Goal: Task Accomplishment & Management: Use online tool/utility

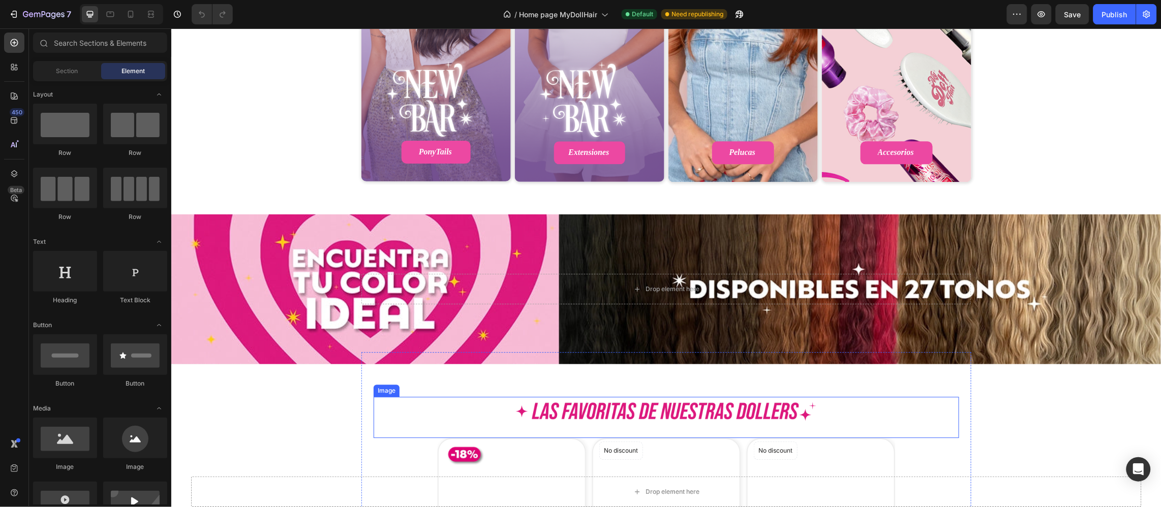
scroll to position [990, 0]
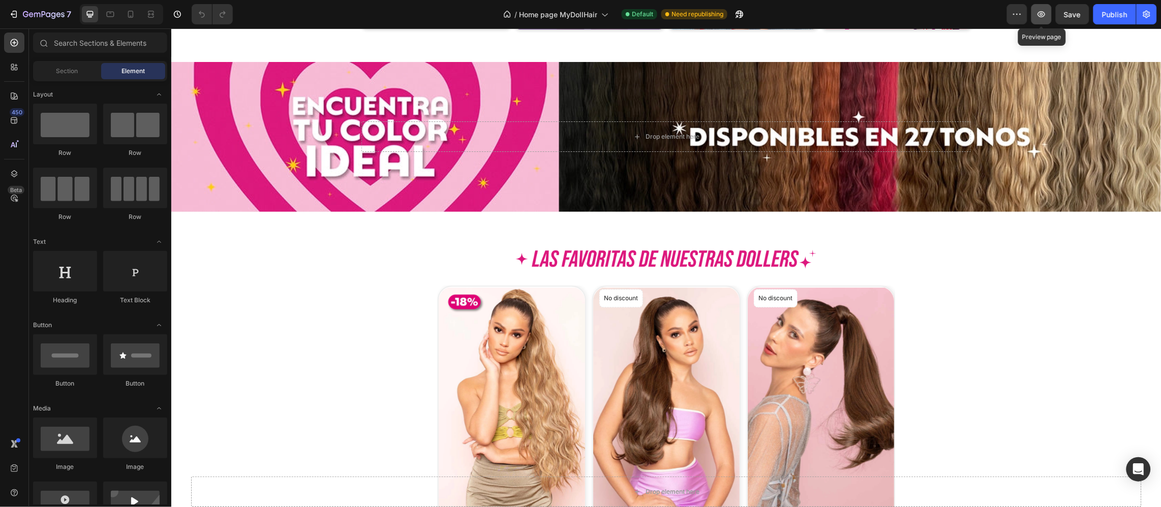
click at [1041, 18] on icon "button" at bounding box center [1041, 14] width 10 height 10
click at [1011, 15] on button "button" at bounding box center [1017, 14] width 20 height 20
click at [1143, 11] on icon "button" at bounding box center [1146, 14] width 10 height 10
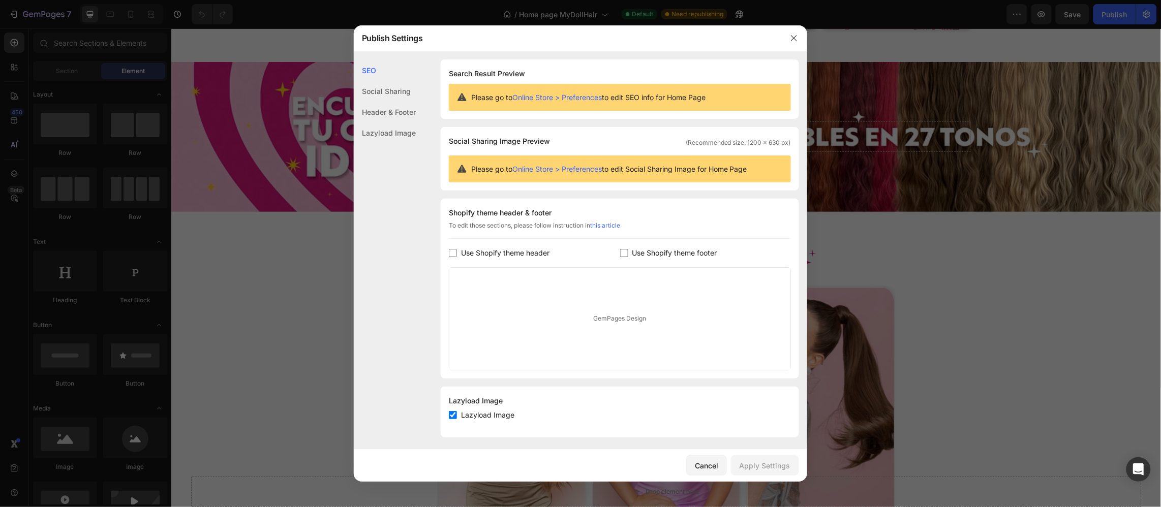
scroll to position [0, 0]
click at [800, 40] on button "button" at bounding box center [794, 38] width 16 height 16
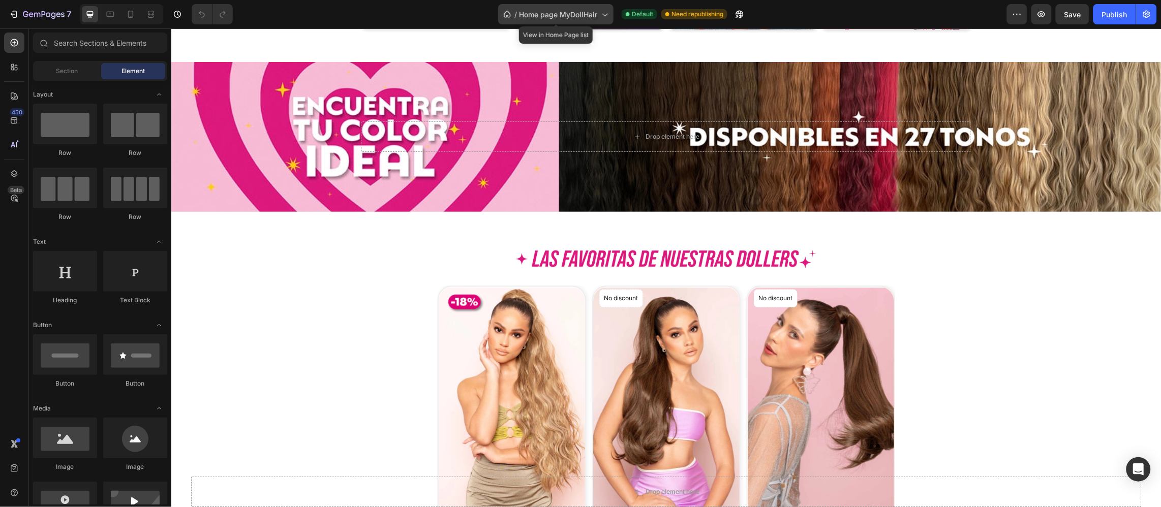
click at [566, 10] on span "Home page MyDollHair" at bounding box center [558, 14] width 78 height 11
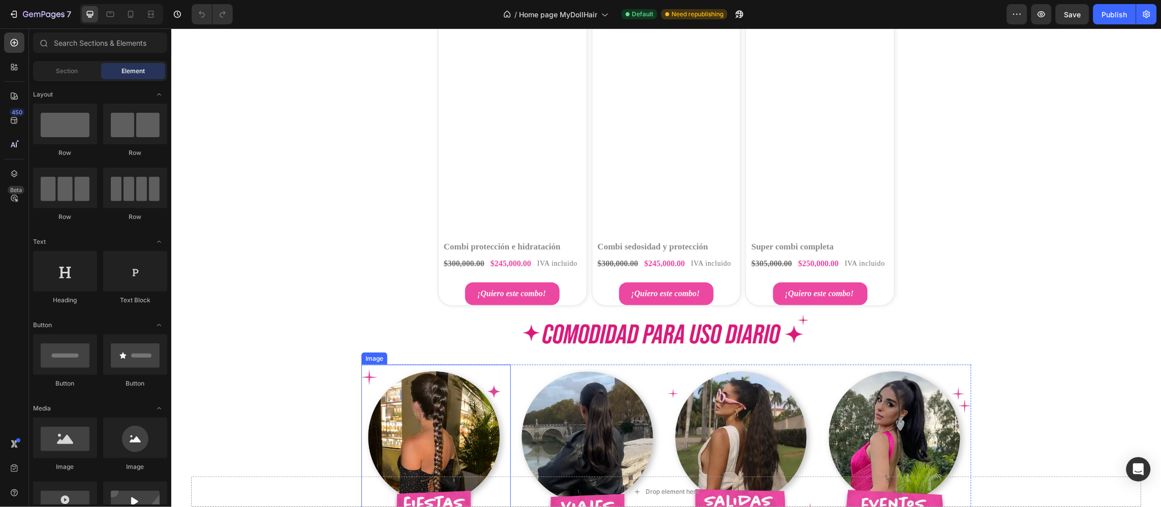
scroll to position [1981, 0]
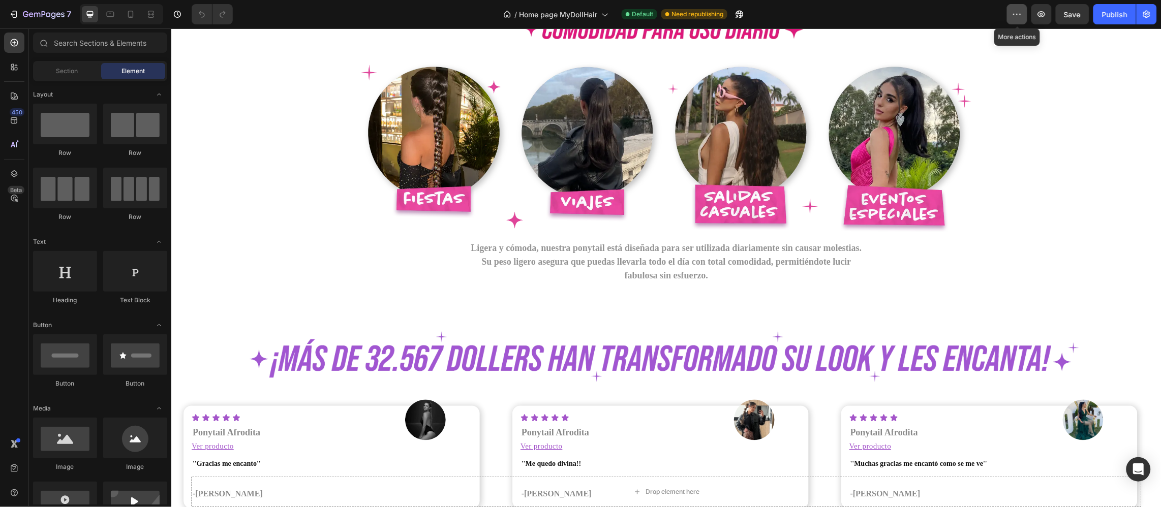
click at [1010, 21] on button "button" at bounding box center [1017, 14] width 20 height 20
click at [1143, 14] on icon "button" at bounding box center [1146, 14] width 10 height 10
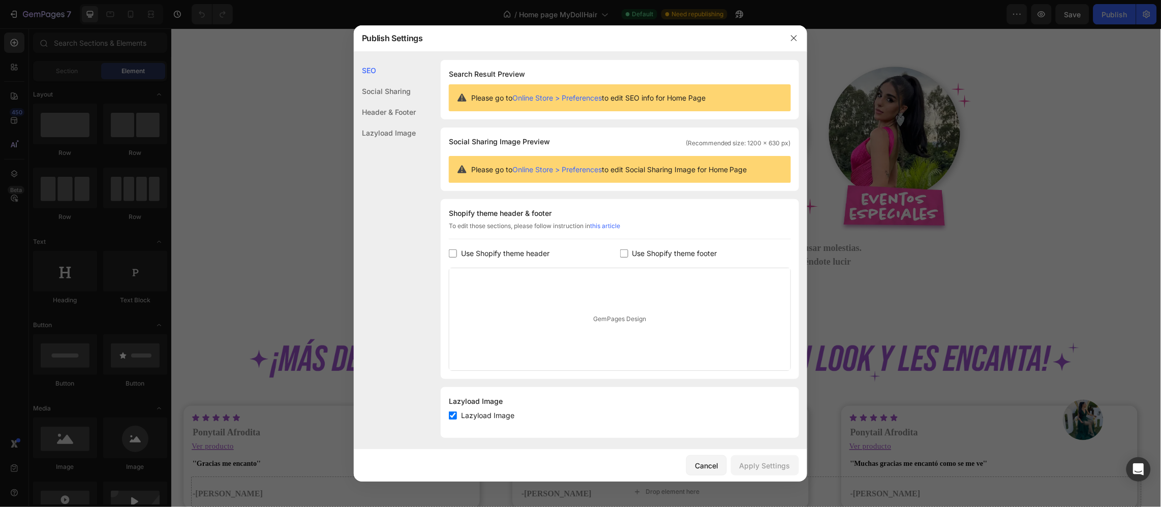
click at [379, 102] on div "Social Sharing" at bounding box center [385, 112] width 62 height 21
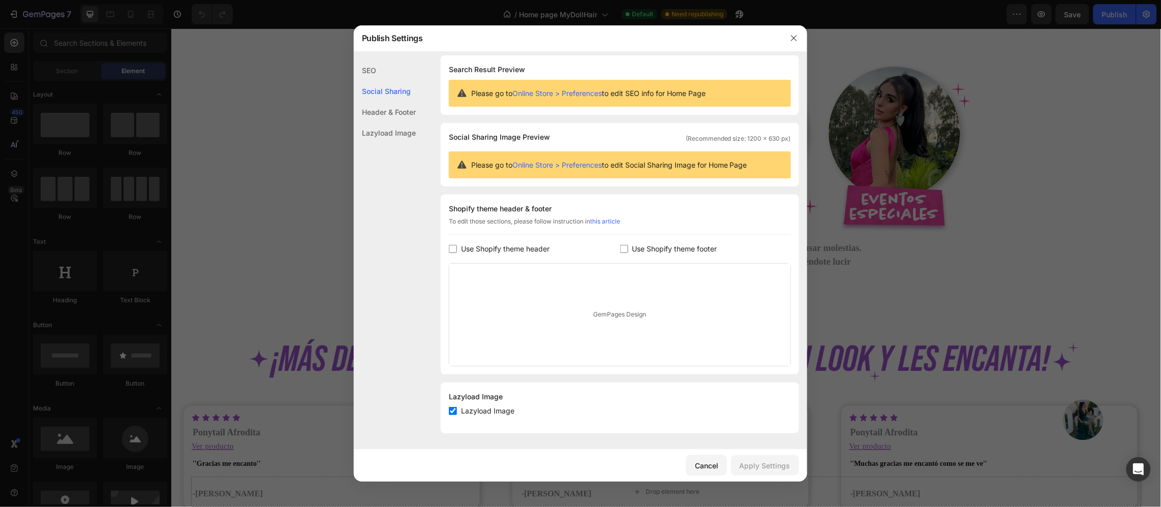
click at [398, 122] on div "Header & Footer" at bounding box center [385, 132] width 62 height 21
click at [405, 130] on div "Lazyload Image" at bounding box center [385, 132] width 62 height 21
click at [788, 33] on button "button" at bounding box center [794, 38] width 16 height 16
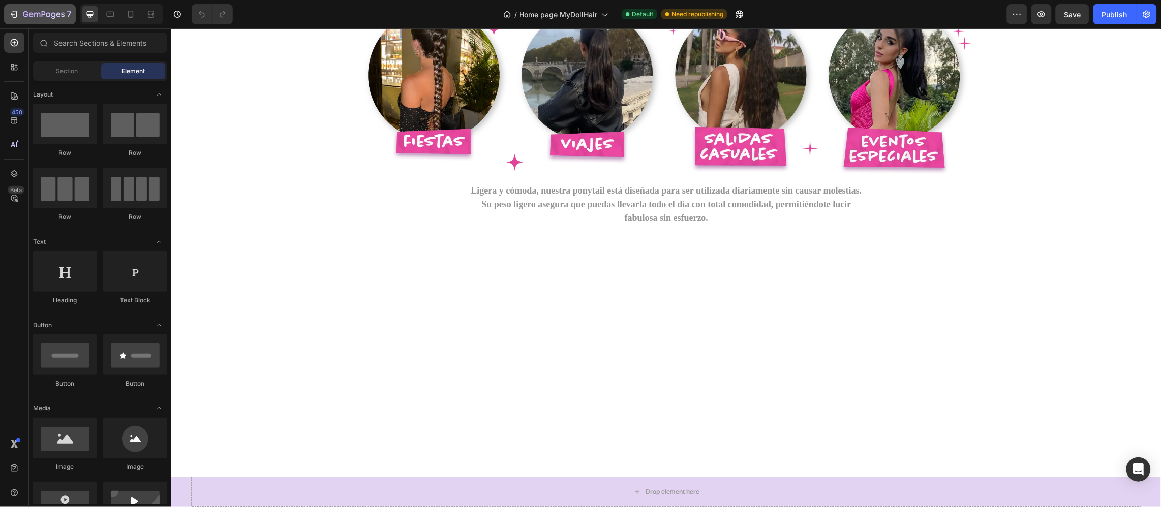
scroll to position [1600, 0]
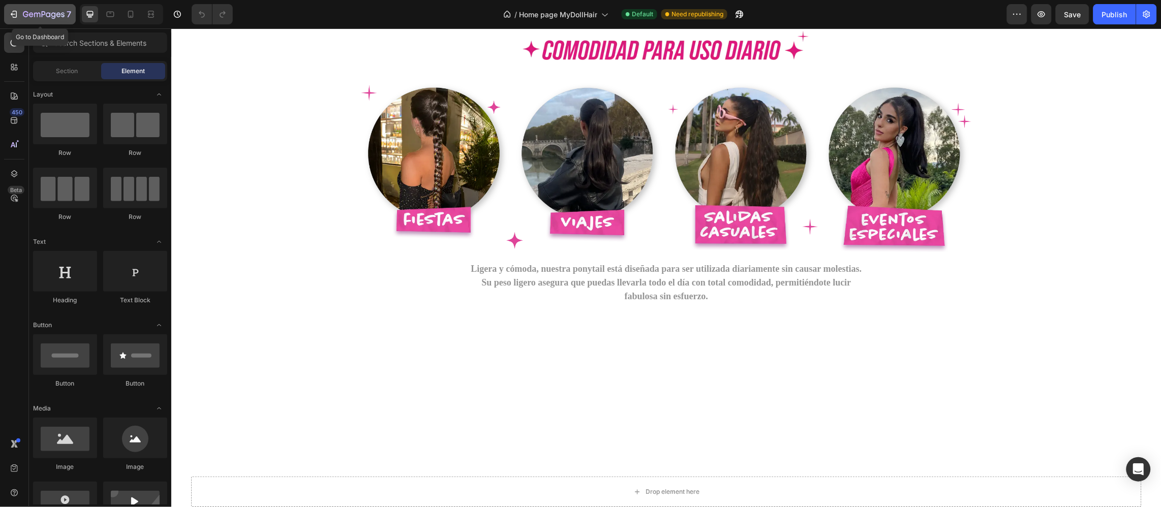
click at [47, 7] on button "7" at bounding box center [40, 14] width 72 height 20
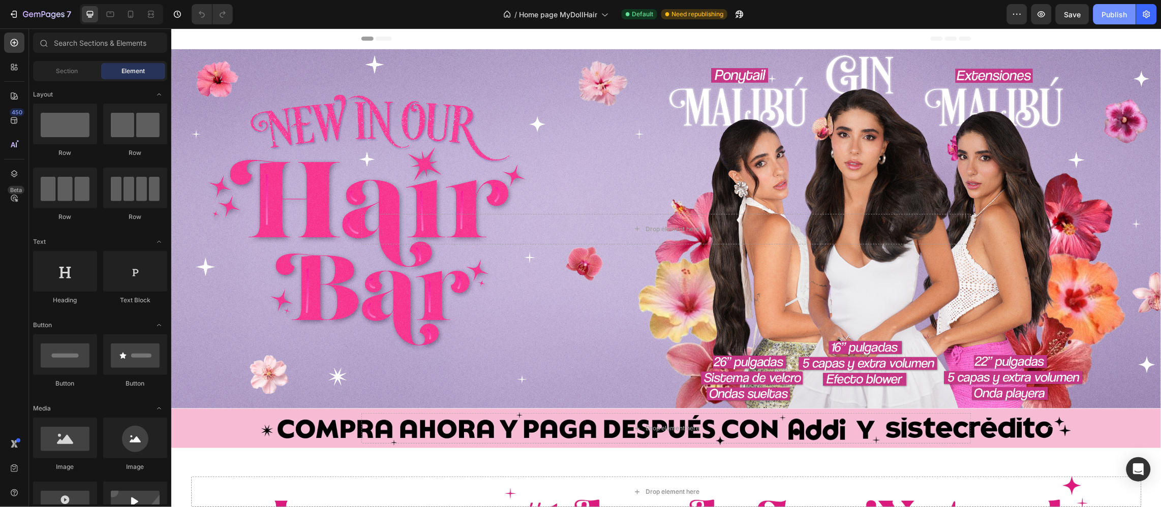
click at [1108, 15] on div "Publish" at bounding box center [1114, 14] width 25 height 11
click at [1108, 17] on div "Publish" at bounding box center [1114, 14] width 25 height 11
click at [606, 13] on span "Home page MyDollHair" at bounding box center [570, 14] width 78 height 11
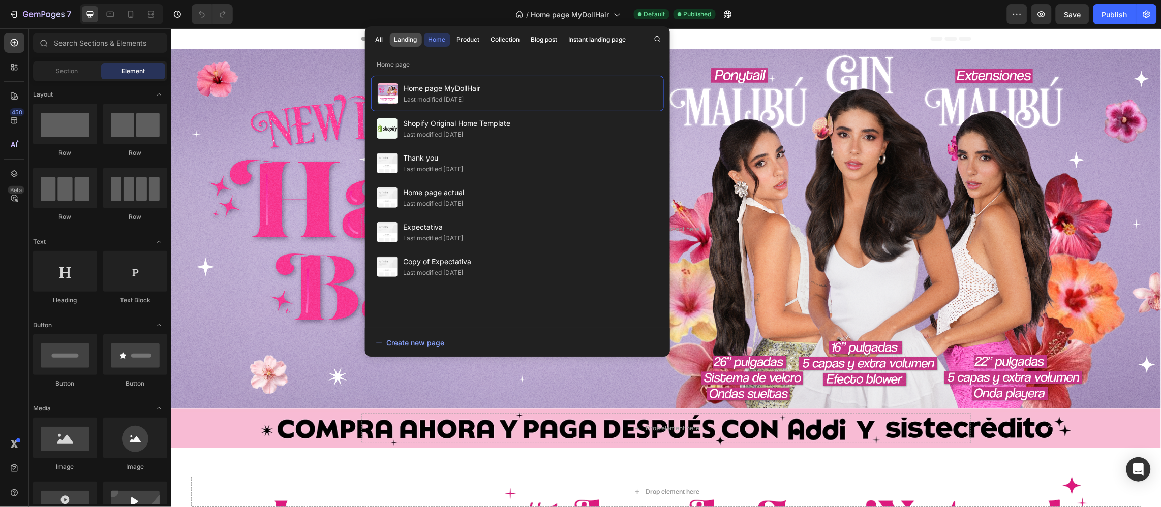
click at [414, 37] on div "Landing" at bounding box center [405, 39] width 23 height 9
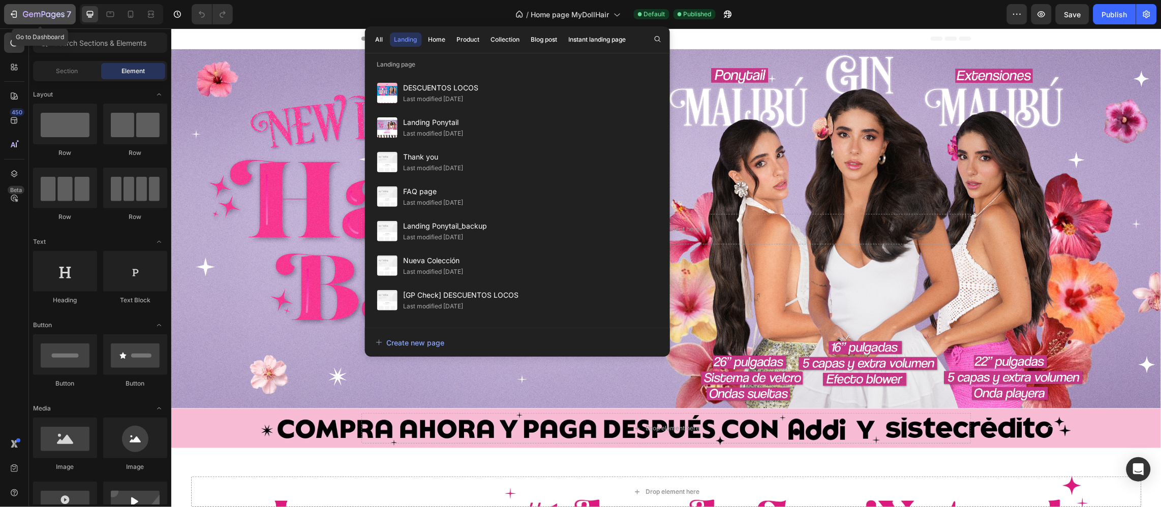
click at [54, 16] on icon "button" at bounding box center [53, 15] width 5 height 7
